Goal: Task Accomplishment & Management: Manage account settings

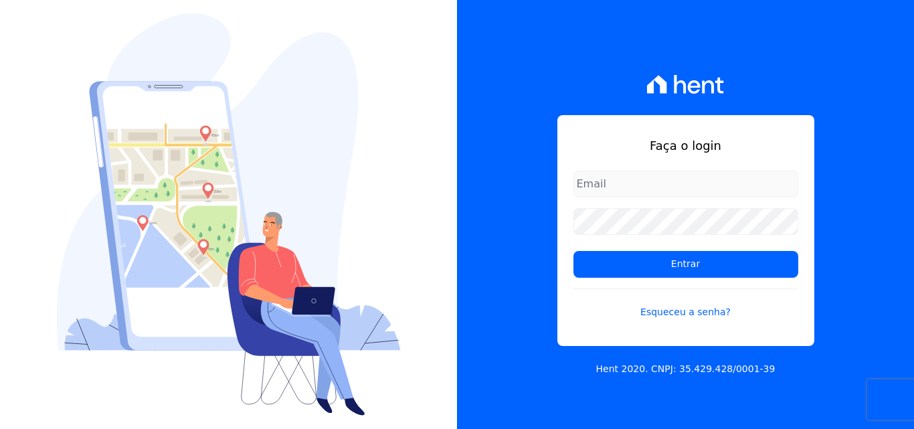
click at [687, 201] on form "Entrar Esqueceu a senha?" at bounding box center [685, 253] width 225 height 165
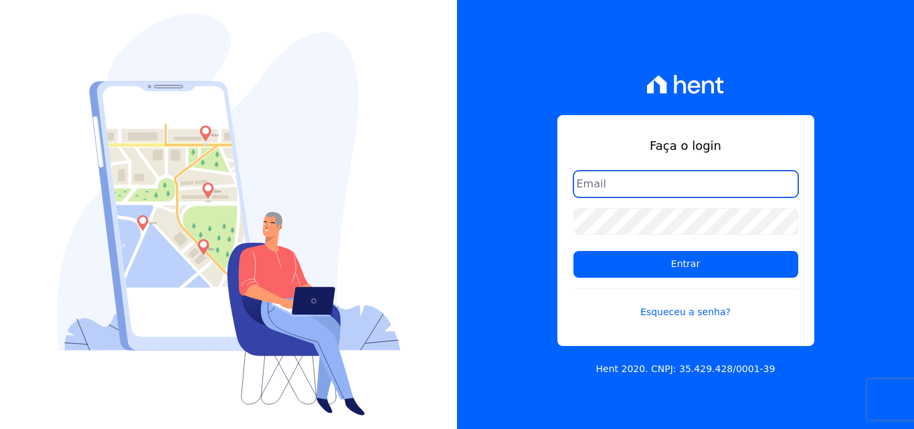
click at [682, 182] on input "email" at bounding box center [685, 184] width 225 height 27
type input "[EMAIL_ADDRESS][DOMAIN_NAME]"
click at [718, 181] on input "[EMAIL_ADDRESS][DOMAIN_NAME]" at bounding box center [685, 184] width 225 height 27
drag, startPoint x: 745, startPoint y: 191, endPoint x: 492, endPoint y: 191, distance: 253.5
click at [493, 191] on div "Faça o login [EMAIL_ADDRESS][DOMAIN_NAME] Entrar Esqueceu a senha? Hent 2020. C…" at bounding box center [685, 214] width 457 height 429
